Goal: Find specific page/section: Find specific page/section

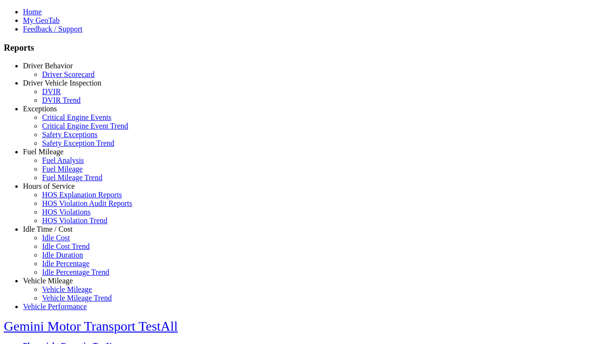
click at [55, 233] on link "Idle Time / Cost" at bounding box center [48, 229] width 50 height 8
click at [62, 242] on link "Idle Cost" at bounding box center [56, 238] width 28 height 8
select select "**"
type input "**********"
